Goal: Task Accomplishment & Management: Complete application form

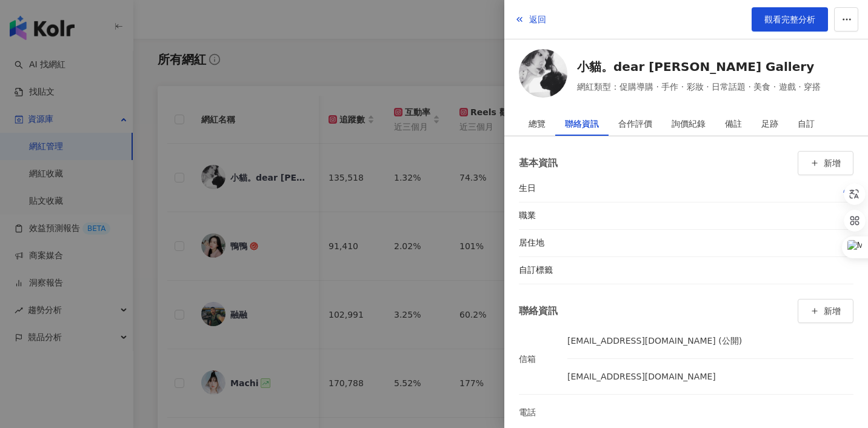
scroll to position [16, 0]
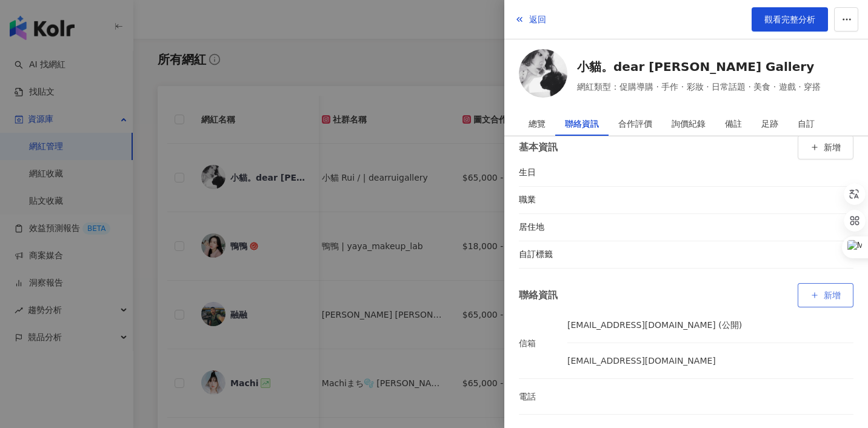
click at [819, 296] on button "新增" at bounding box center [826, 295] width 56 height 24
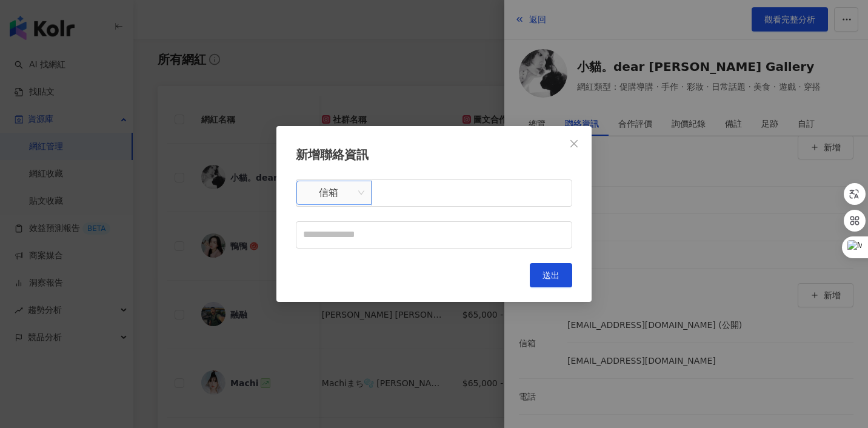
click at [350, 199] on span "信箱" at bounding box center [334, 192] width 61 height 23
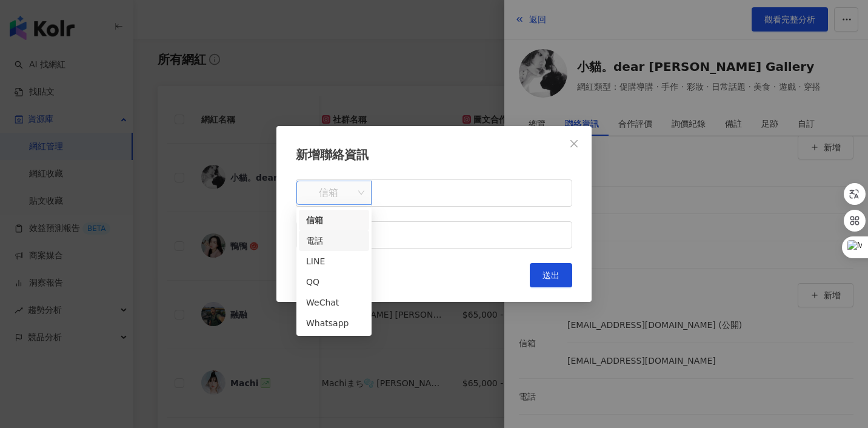
click at [347, 241] on div "電話" at bounding box center [334, 240] width 56 height 13
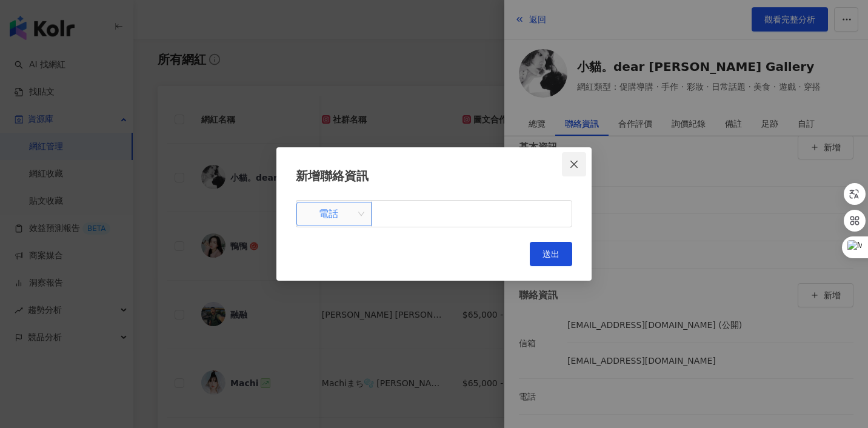
click at [572, 165] on icon "close" at bounding box center [573, 164] width 7 height 7
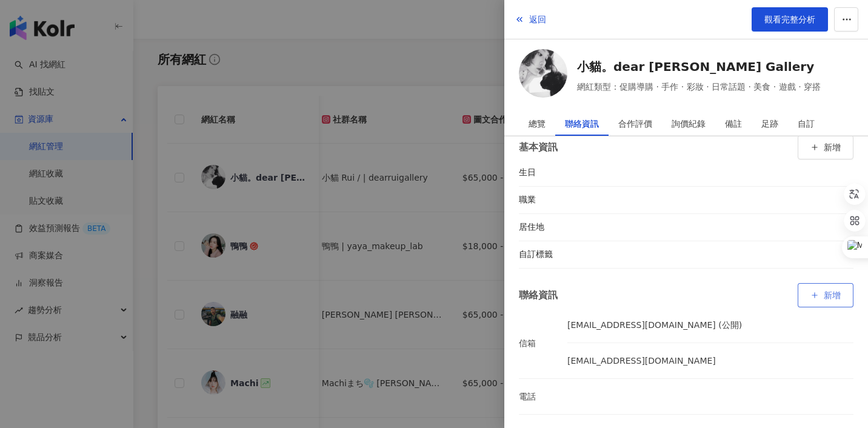
click at [831, 299] on span "新增" at bounding box center [832, 295] width 17 height 10
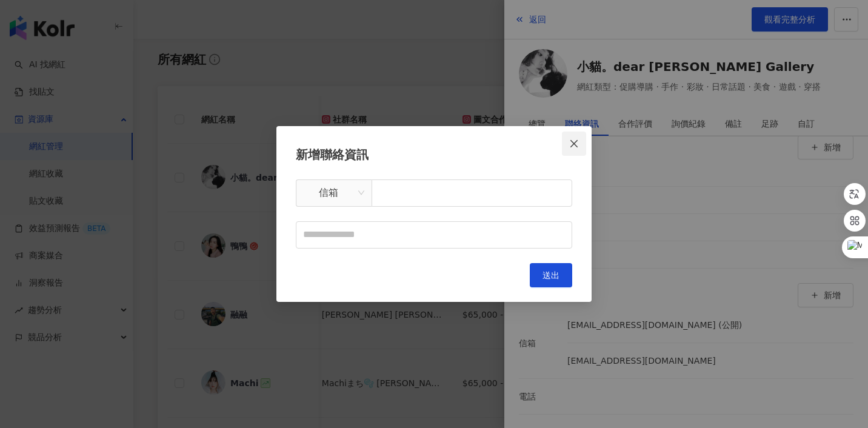
click at [572, 144] on icon "close" at bounding box center [574, 144] width 10 height 10
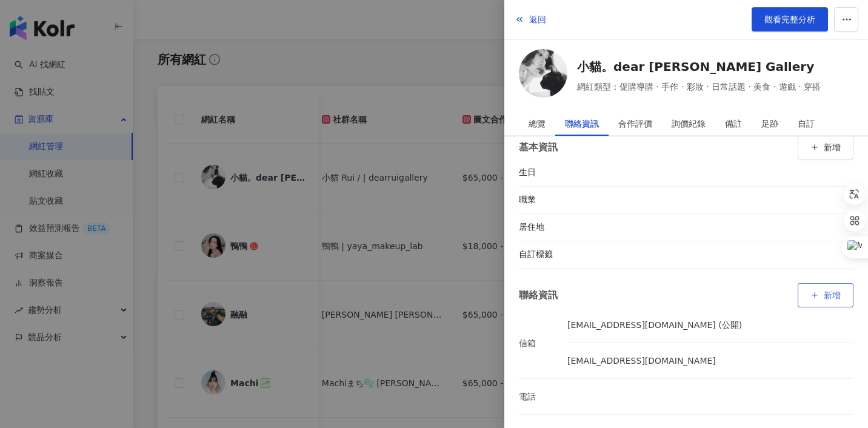
click at [828, 296] on span "新增" at bounding box center [832, 295] width 17 height 10
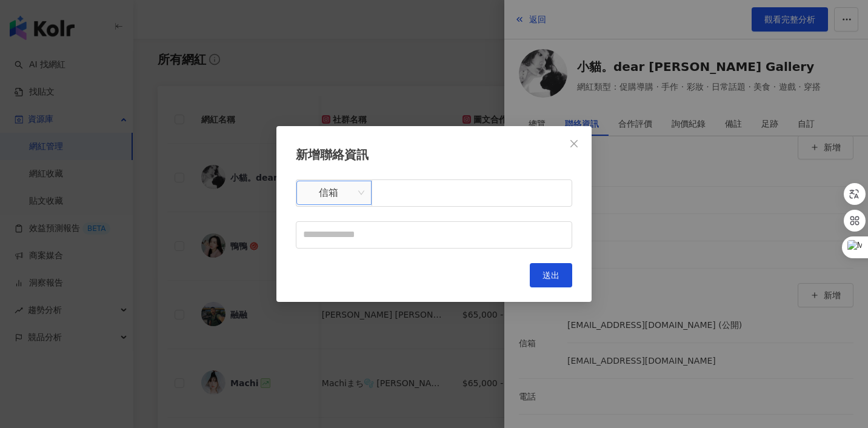
click at [343, 196] on span "信箱" at bounding box center [334, 192] width 61 height 23
click at [352, 202] on span "信箱" at bounding box center [334, 192] width 61 height 23
click at [345, 193] on span "信箱" at bounding box center [334, 192] width 61 height 23
click at [350, 201] on span "信箱" at bounding box center [334, 192] width 61 height 23
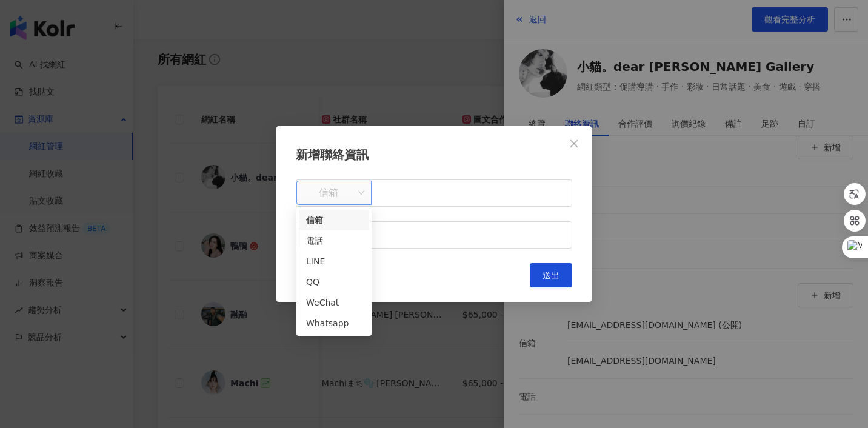
click at [350, 201] on span "信箱" at bounding box center [334, 192] width 61 height 23
